Goal: Task Accomplishment & Management: Use online tool/utility

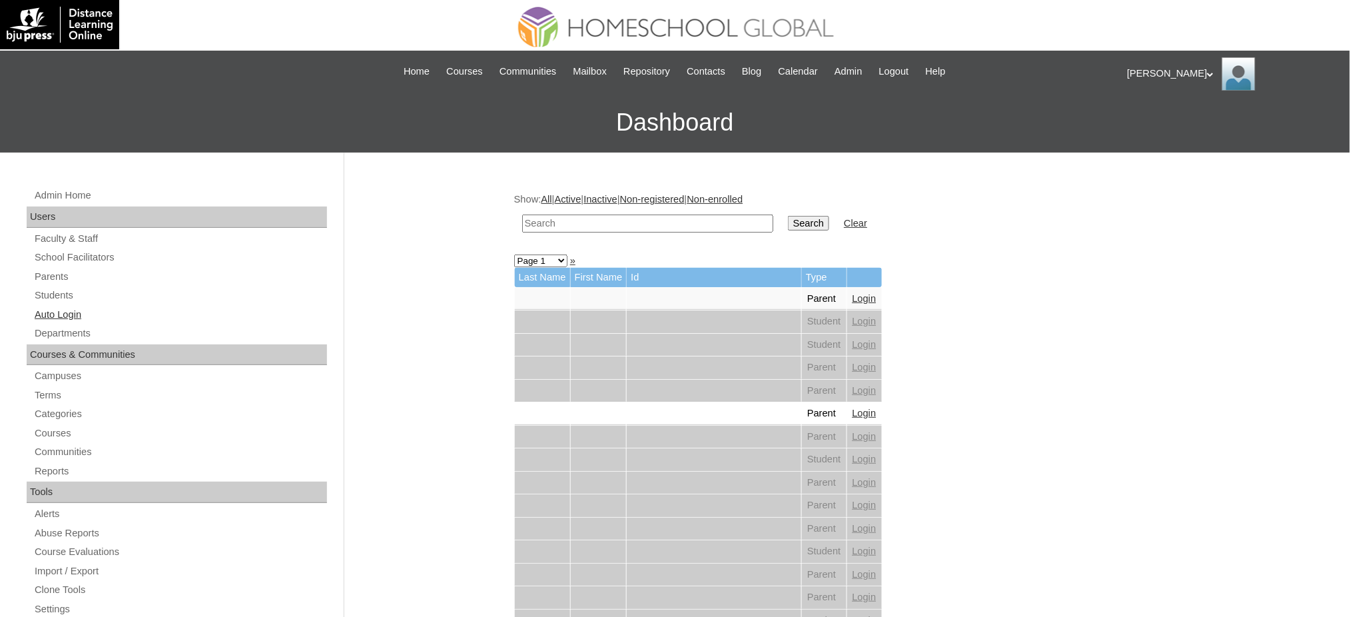
click at [78, 316] on link "Auto Login" at bounding box center [180, 314] width 294 height 17
click at [604, 224] on input "text" at bounding box center [647, 223] width 251 height 18
paste input "Rovy Jillian"
type input "Rovy Jillian"
click at [788, 218] on input "Search" at bounding box center [808, 223] width 41 height 15
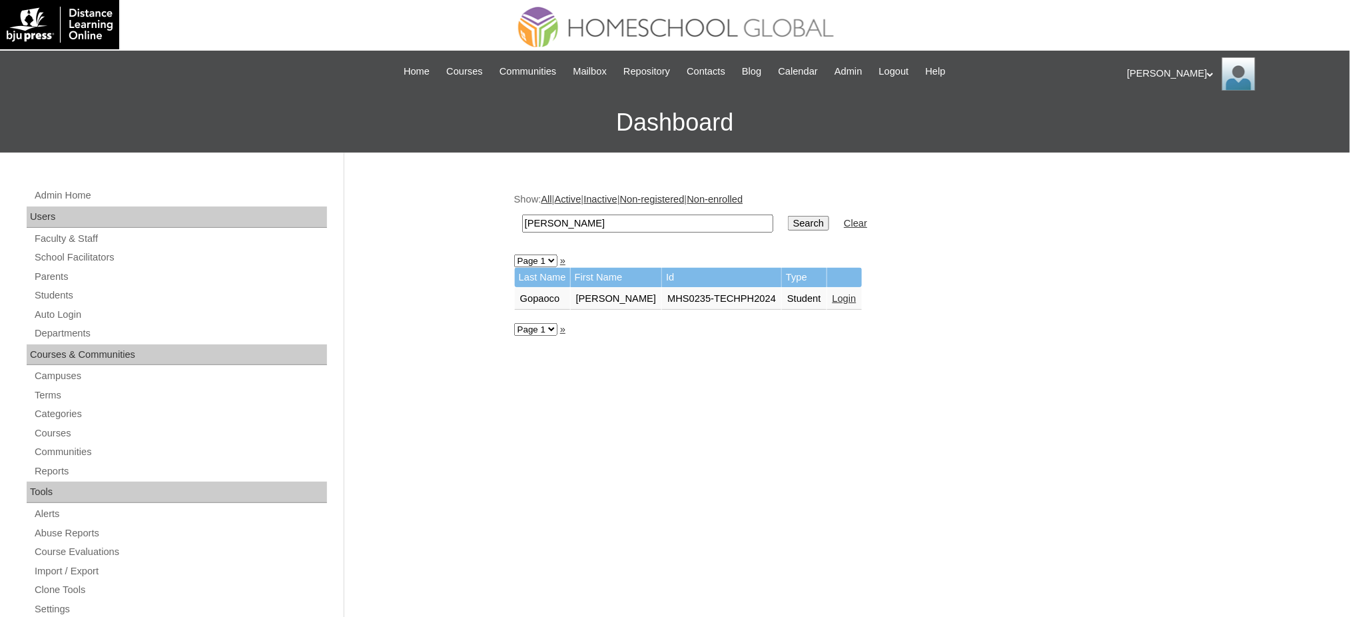
click at [641, 228] on input "[PERSON_NAME]" at bounding box center [647, 223] width 251 height 18
click at [641, 228] on input "Rovy Jillian" at bounding box center [647, 223] width 251 height 18
paste input "Yohan Elliot"
type input "Yohan Elliot"
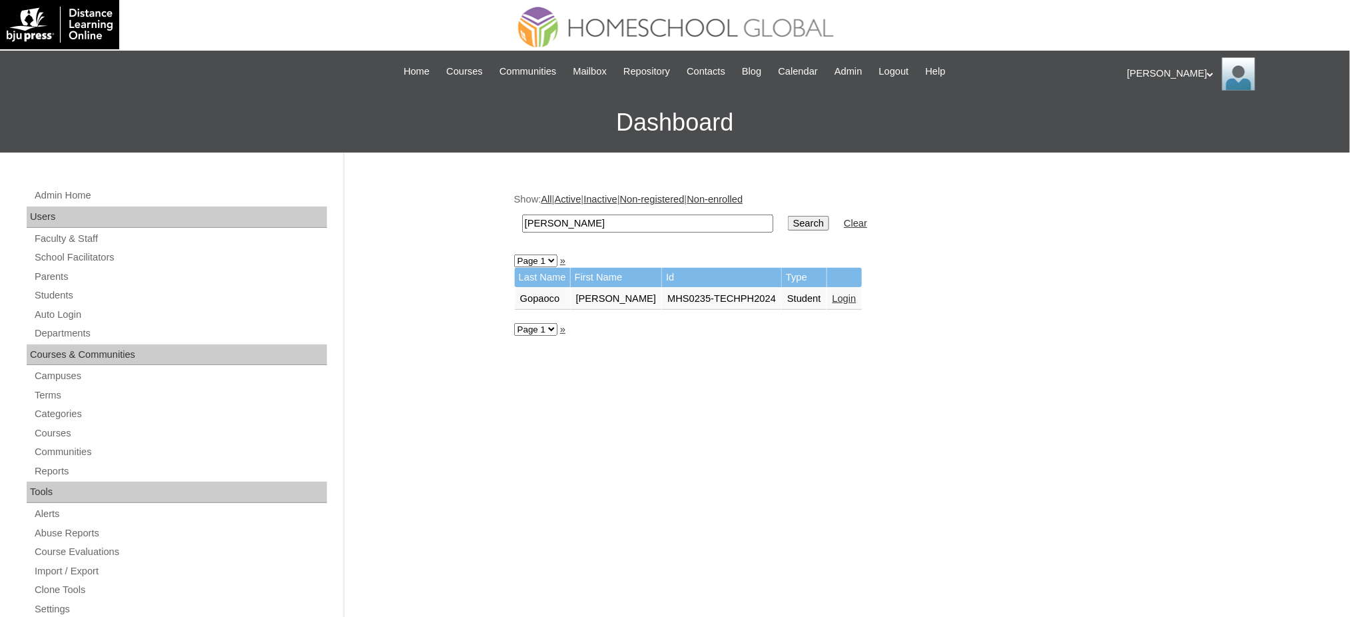
click at [788, 227] on input "Search" at bounding box center [808, 223] width 41 height 15
click at [832, 296] on link "Login" at bounding box center [844, 298] width 24 height 11
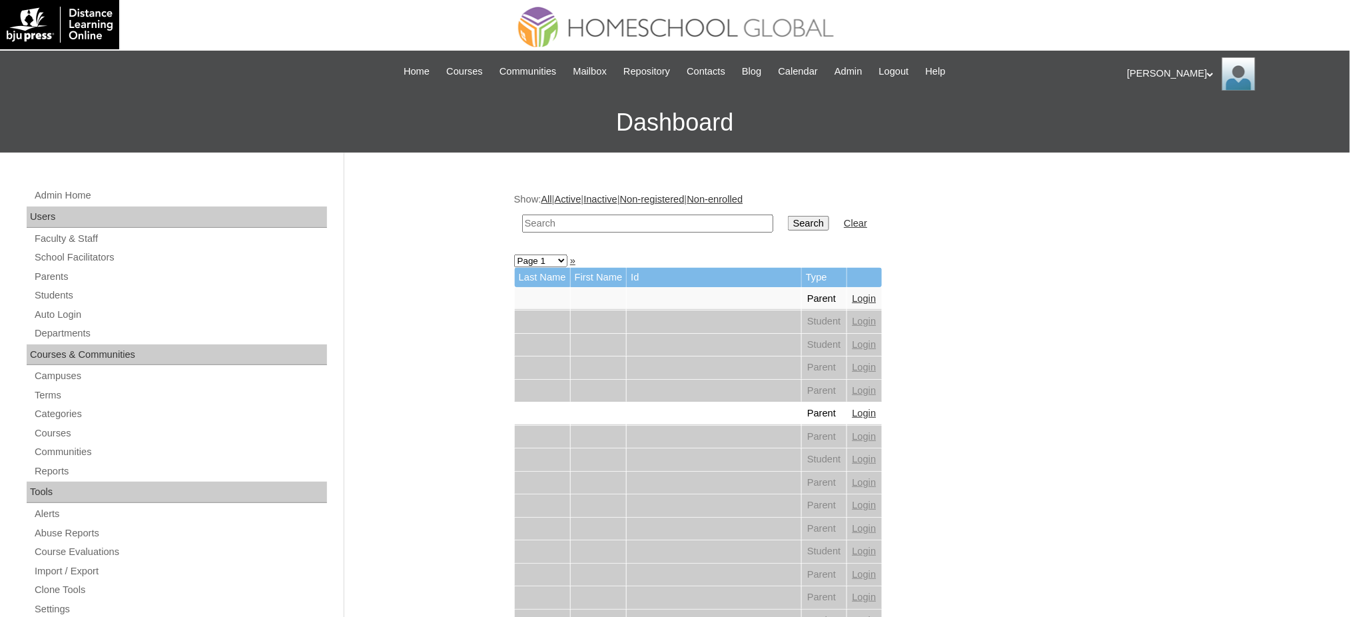
click at [583, 225] on input "text" at bounding box center [647, 223] width 251 height 18
paste input "[PERSON_NAME]"
type input "[PERSON_NAME]"
click at [788, 223] on input "Search" at bounding box center [808, 223] width 41 height 15
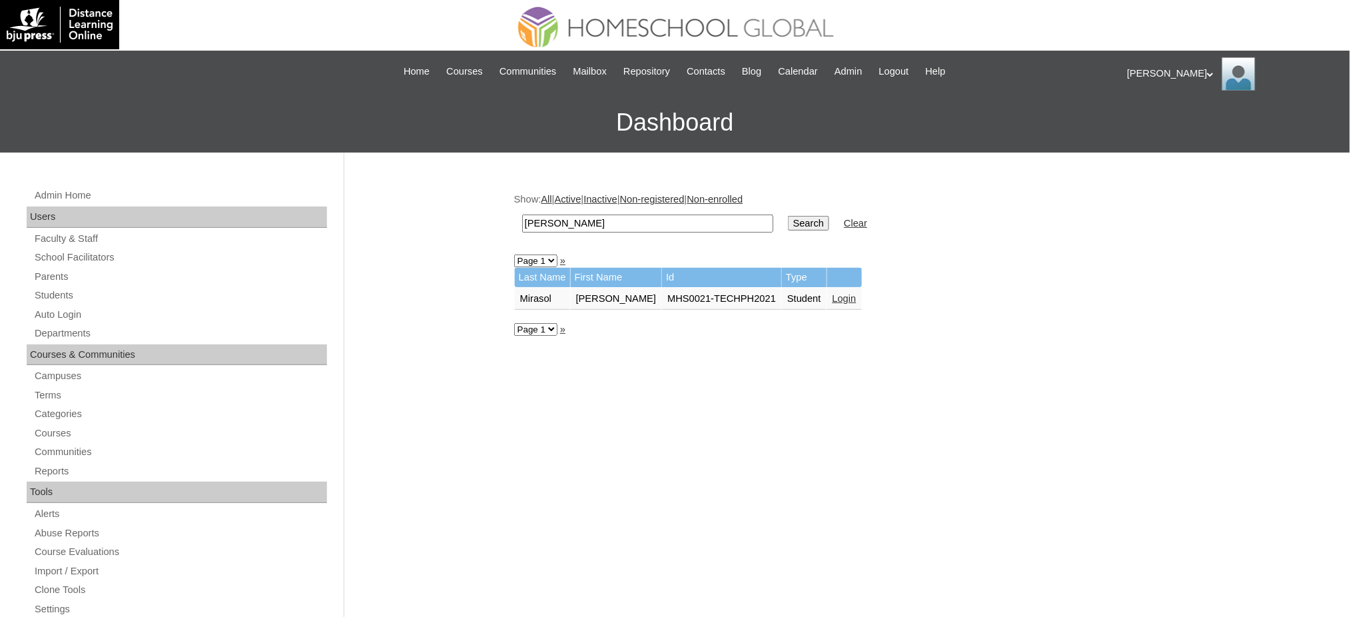
click at [833, 297] on link "Login" at bounding box center [844, 298] width 24 height 11
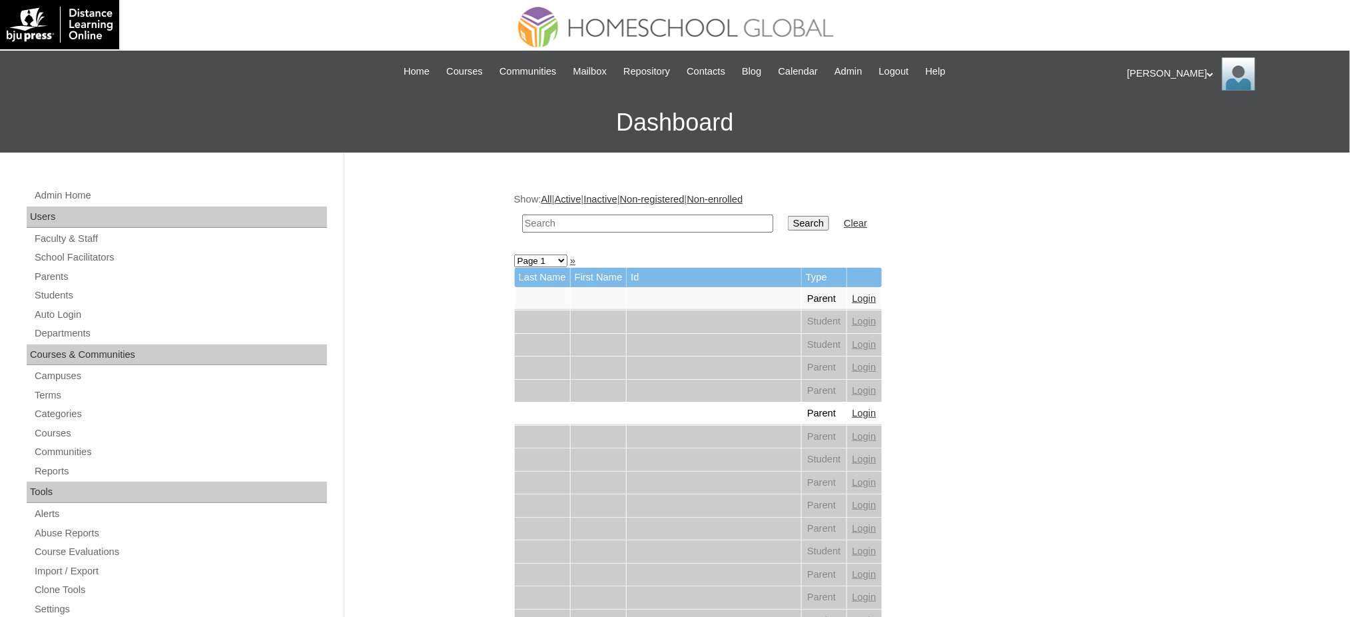
click at [654, 228] on input "text" at bounding box center [647, 223] width 251 height 18
paste input "Martell"
type input "Martell"
click at [788, 222] on input "Search" at bounding box center [808, 223] width 41 height 15
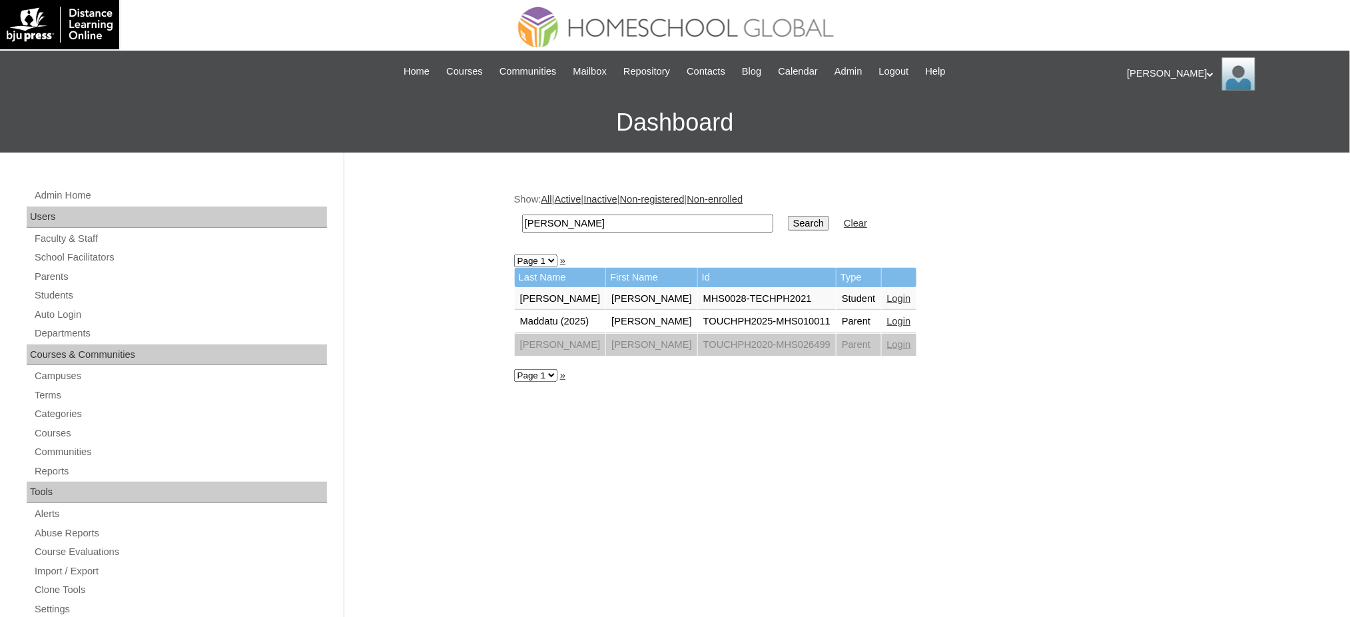
click at [898, 296] on link "Login" at bounding box center [899, 298] width 24 height 11
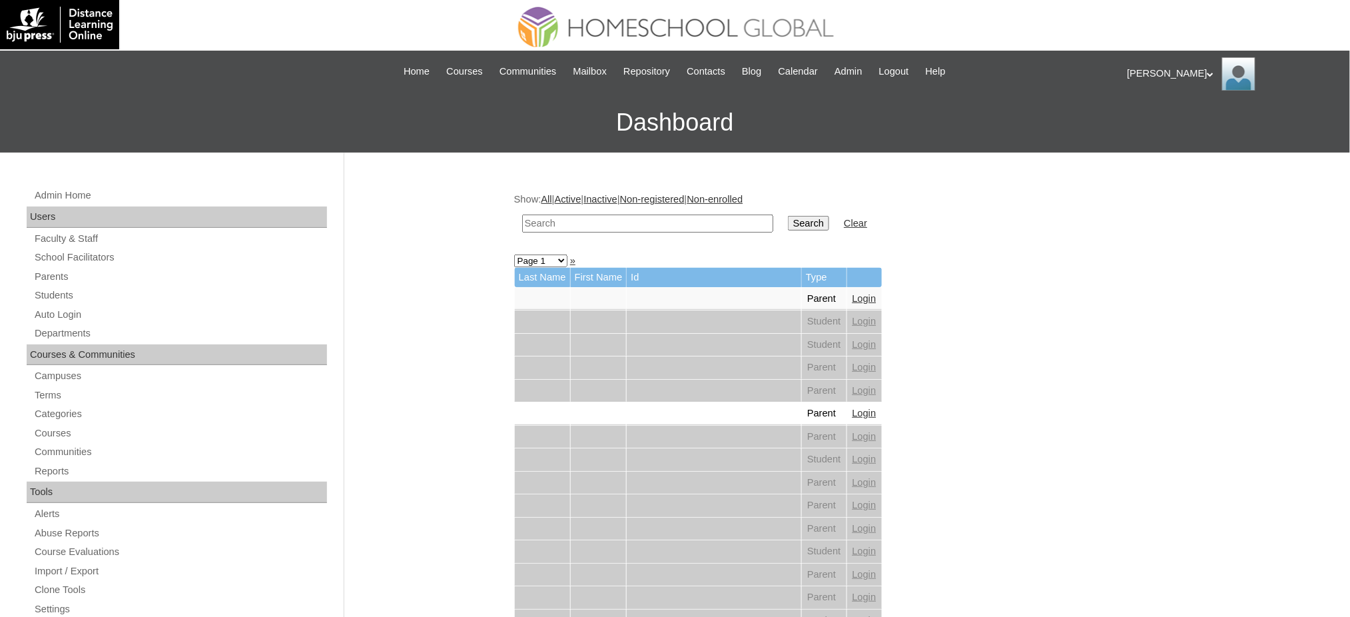
click at [655, 228] on input "text" at bounding box center [647, 223] width 251 height 18
paste input "Keane Clyde"
type input "Keane Clyde"
click at [788, 218] on input "Search" at bounding box center [808, 223] width 41 height 15
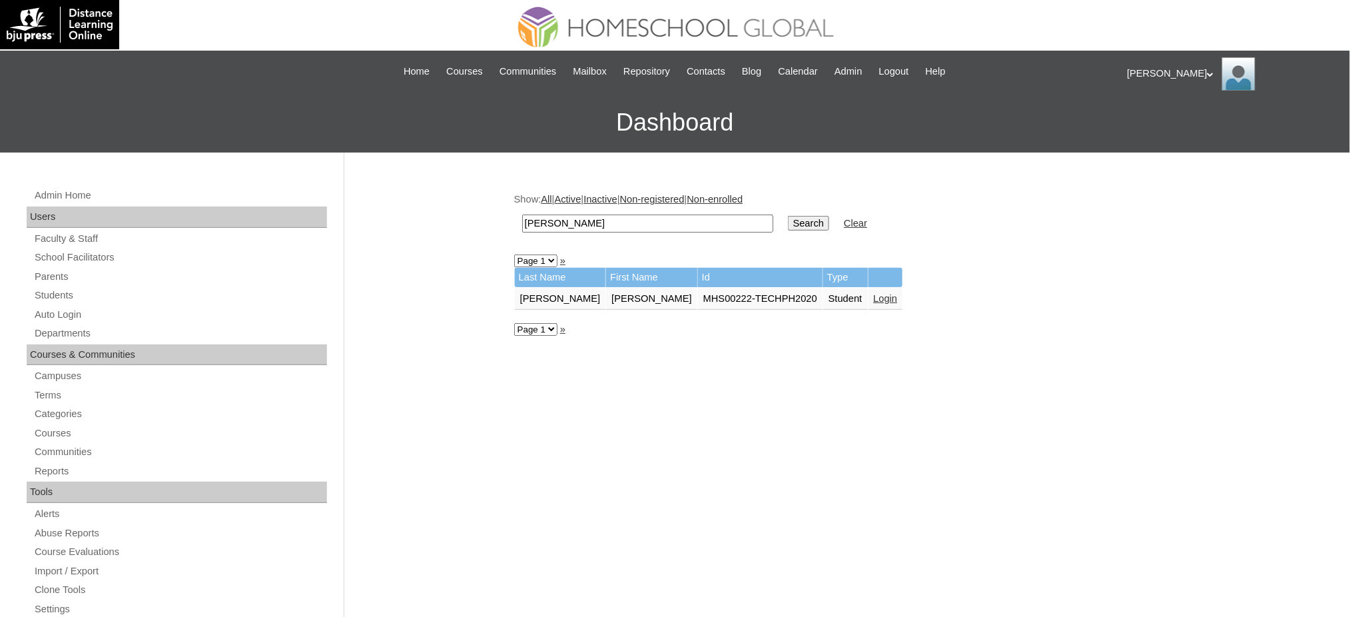
click at [874, 296] on link "Login" at bounding box center [886, 298] width 24 height 11
